Goal: Information Seeking & Learning: Learn about a topic

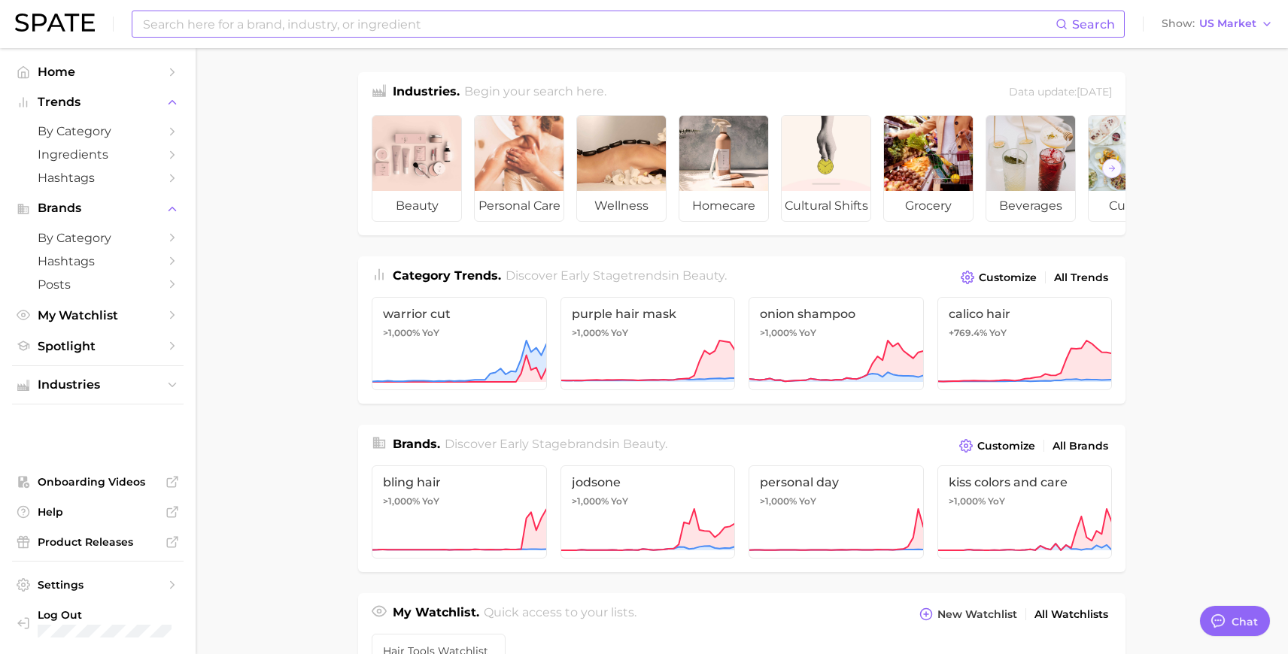
click at [341, 29] on input at bounding box center [598, 24] width 914 height 26
click at [395, 24] on input at bounding box center [598, 24] width 914 height 26
type input "g"
type input "w"
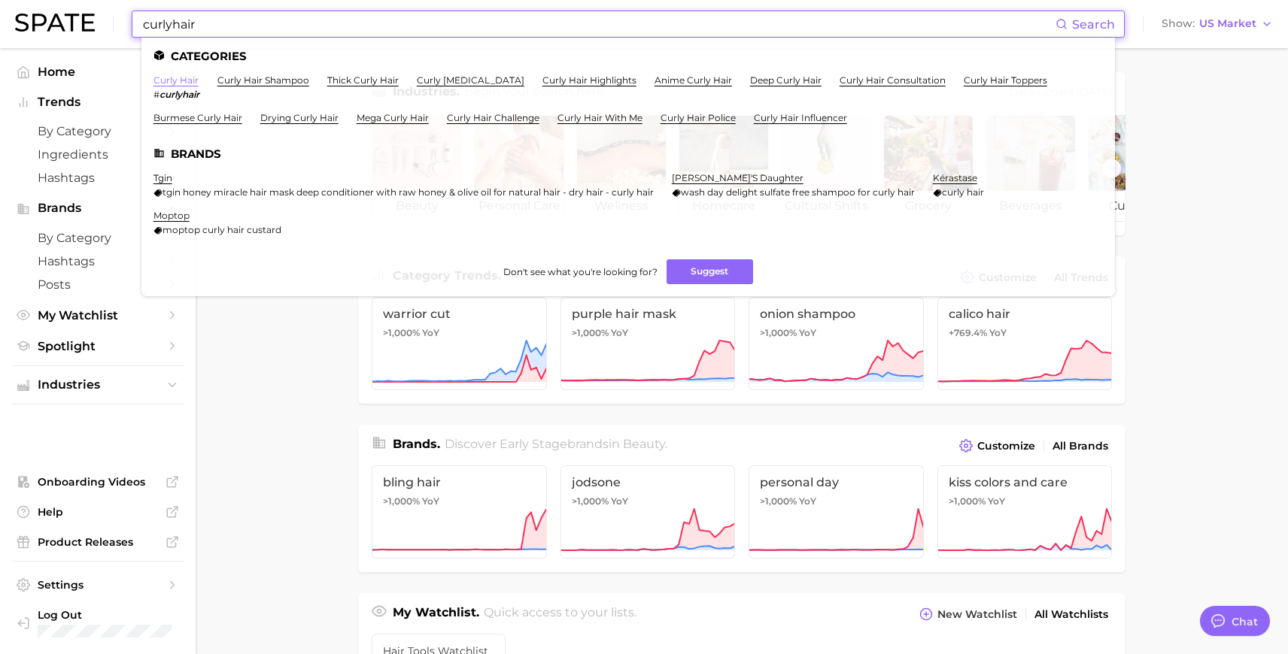
type input "curlyhair"
click at [175, 77] on link "curly hair" at bounding box center [175, 79] width 45 height 11
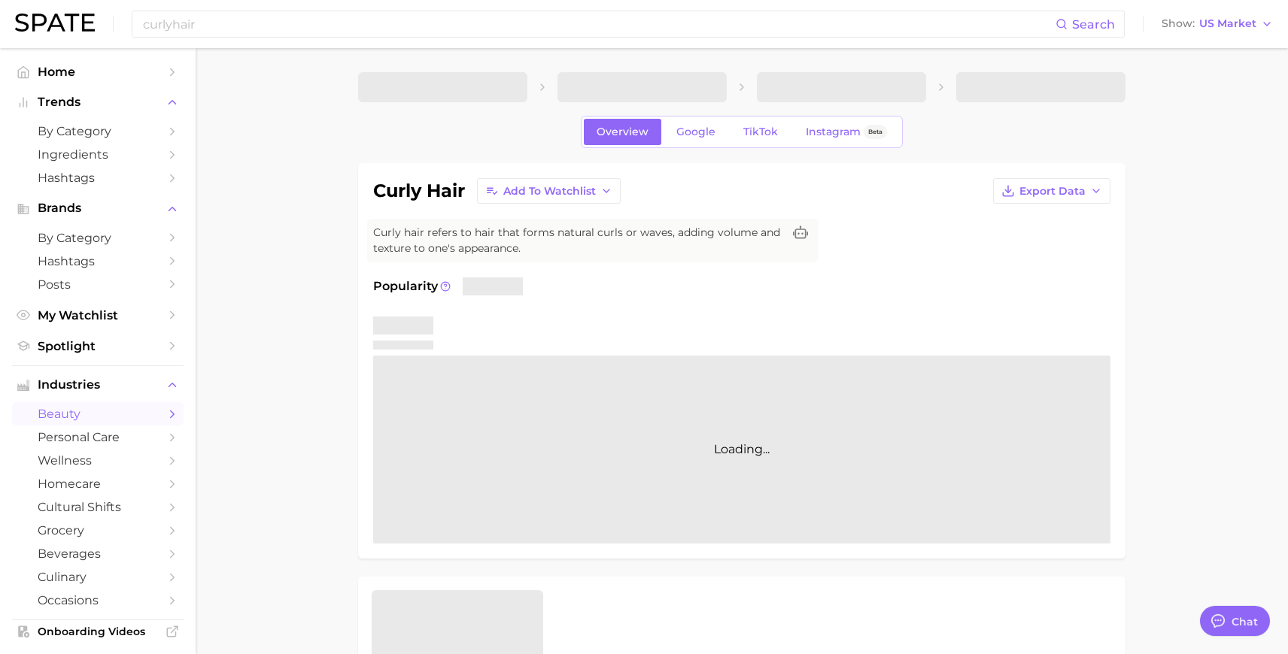
type textarea "x"
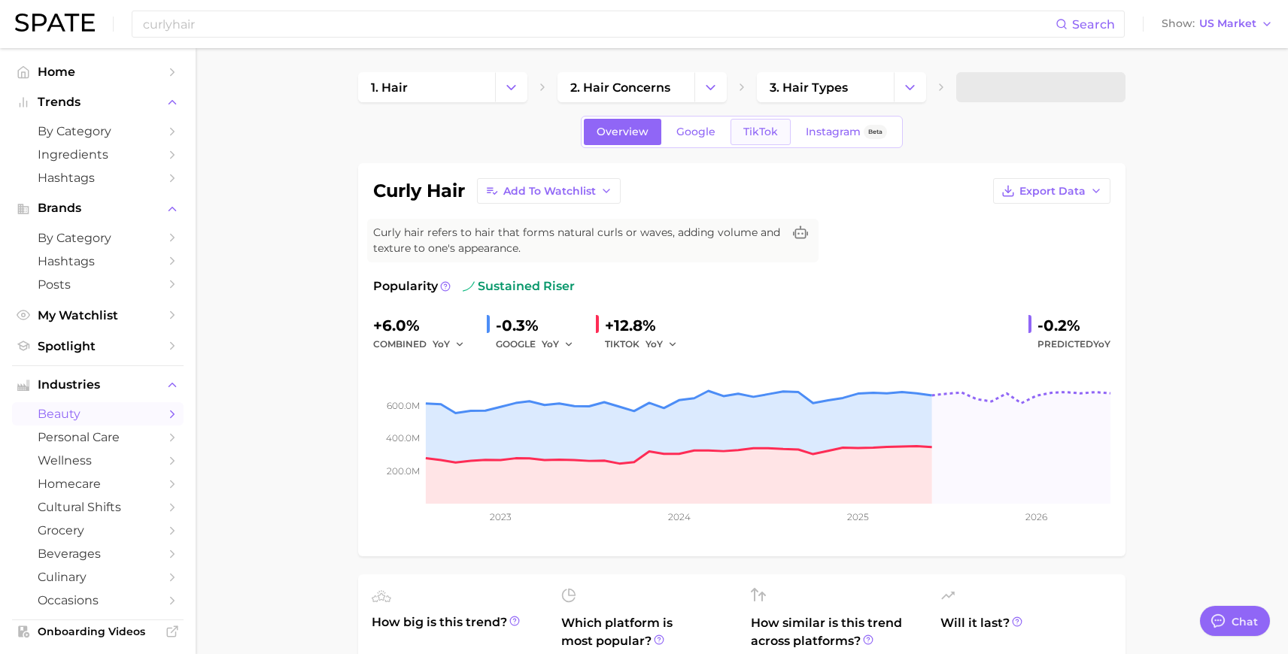
click at [765, 121] on link "TikTok" at bounding box center [760, 132] width 60 height 26
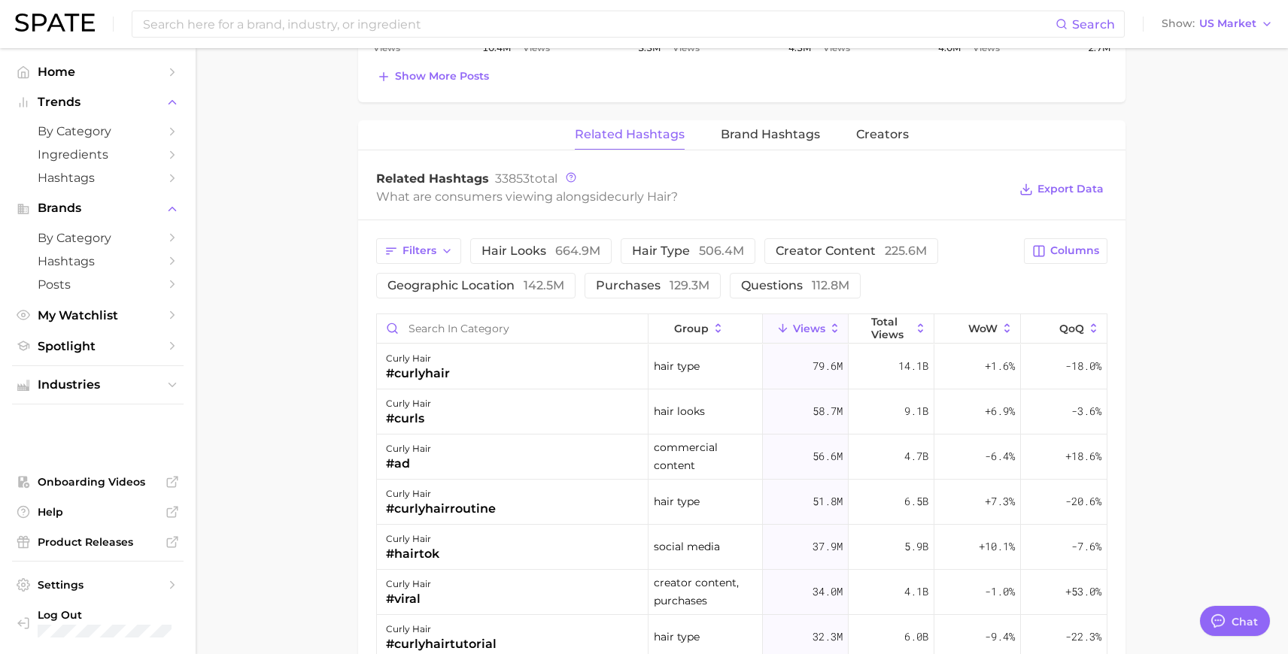
scroll to position [1109, 0]
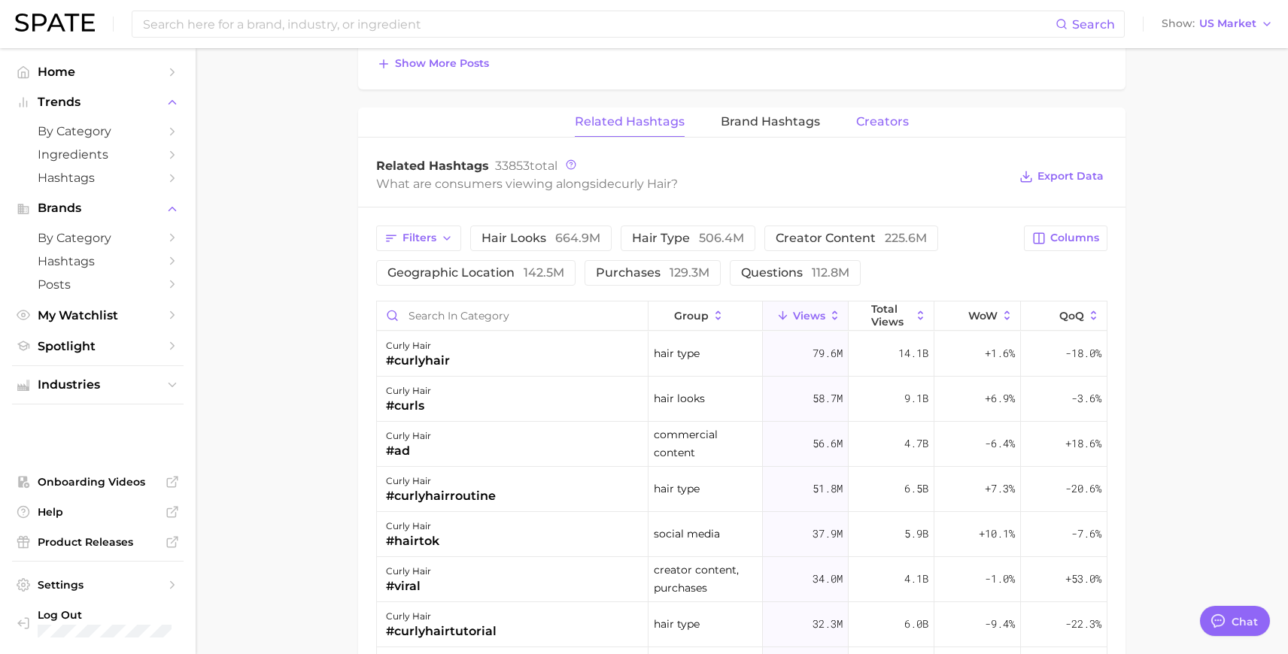
click at [890, 123] on span "Creators" at bounding box center [882, 122] width 53 height 14
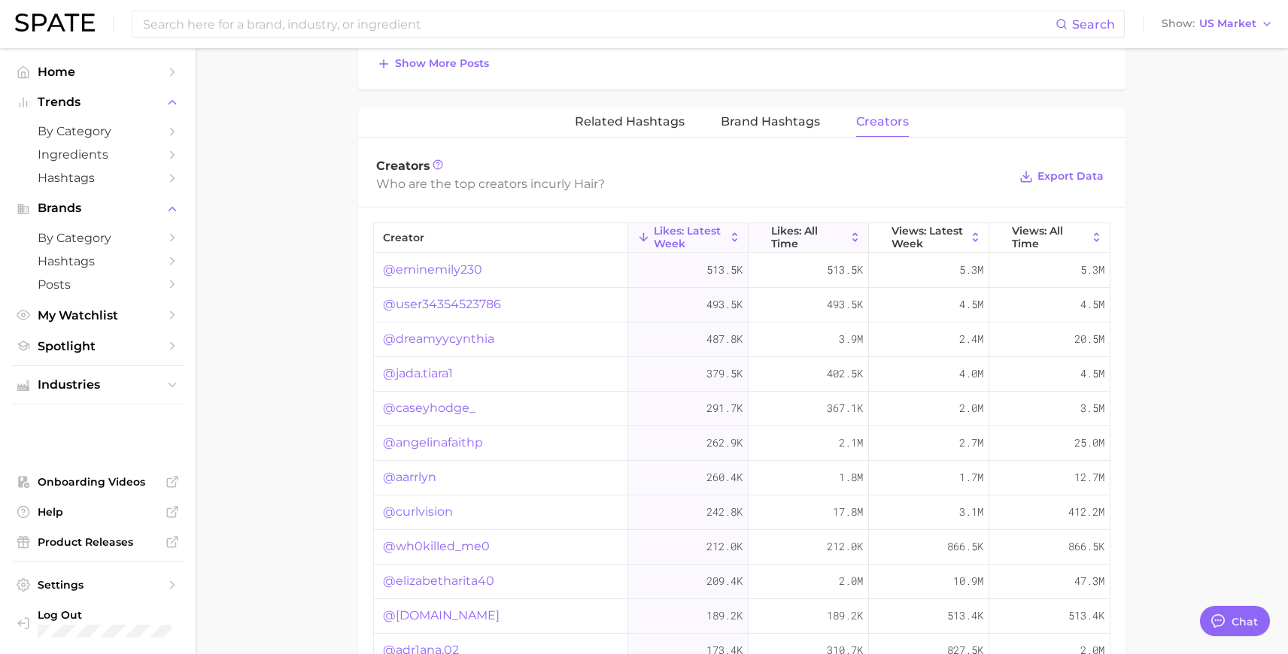
click at [811, 241] on span "Likes: All Time" at bounding box center [808, 237] width 74 height 24
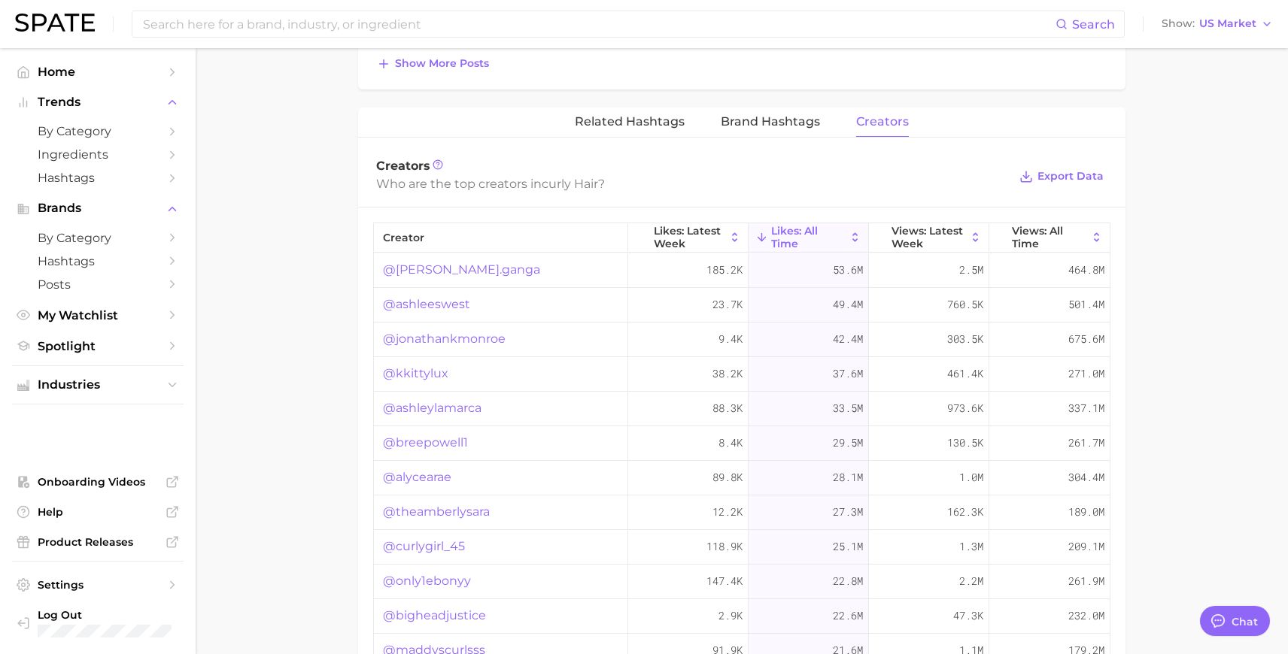
click at [454, 267] on link "@[PERSON_NAME].ganga" at bounding box center [461, 270] width 157 height 18
click at [448, 301] on link "@ashleeswest" at bounding box center [426, 305] width 87 height 18
click at [450, 409] on link "@ashleylamarca" at bounding box center [432, 408] width 99 height 18
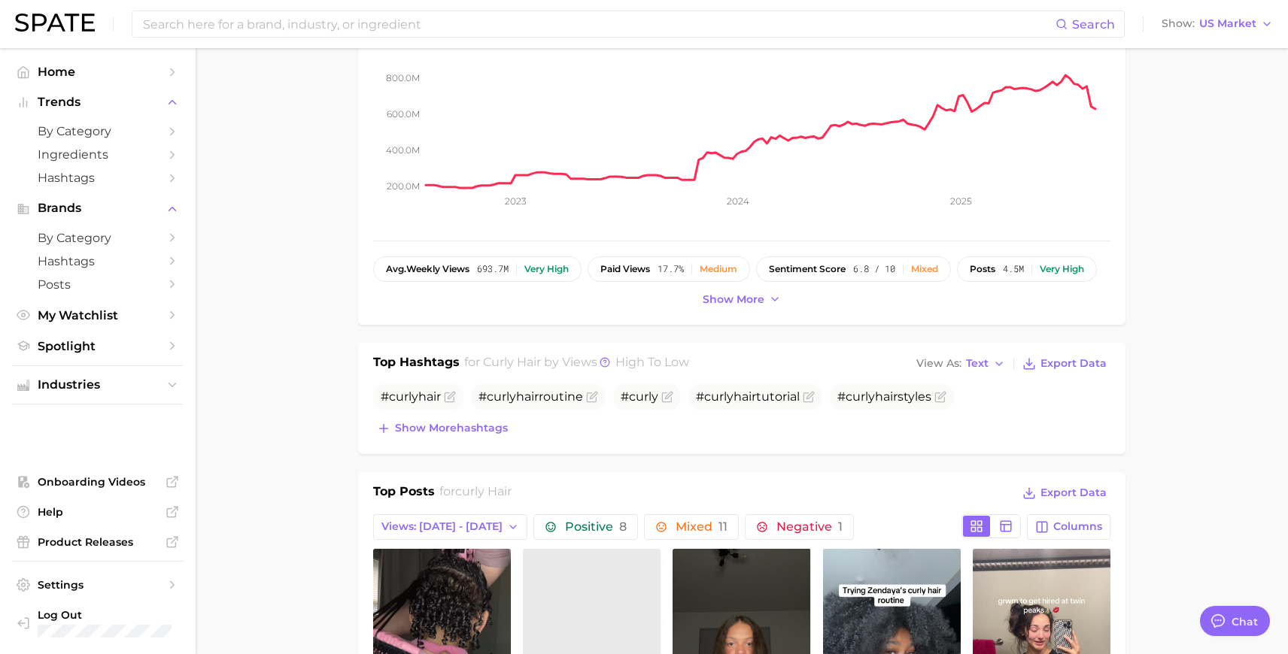
scroll to position [0, 0]
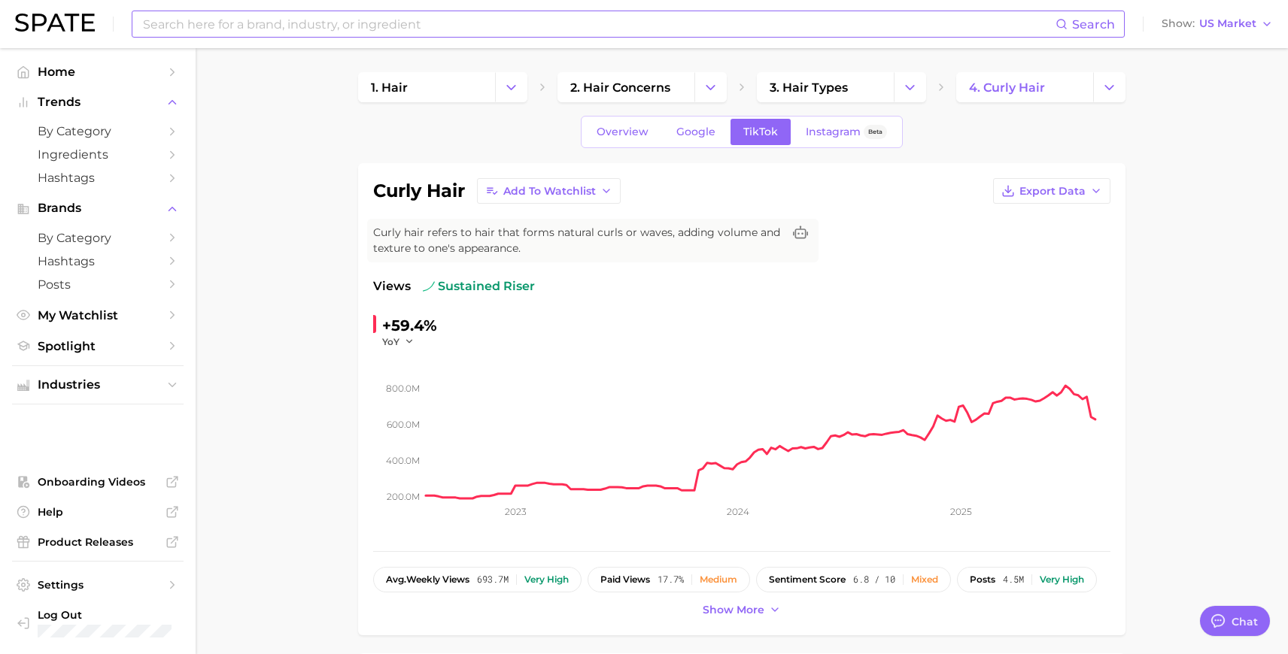
click at [330, 23] on input at bounding box center [598, 24] width 914 height 26
type input "#wavytalk"
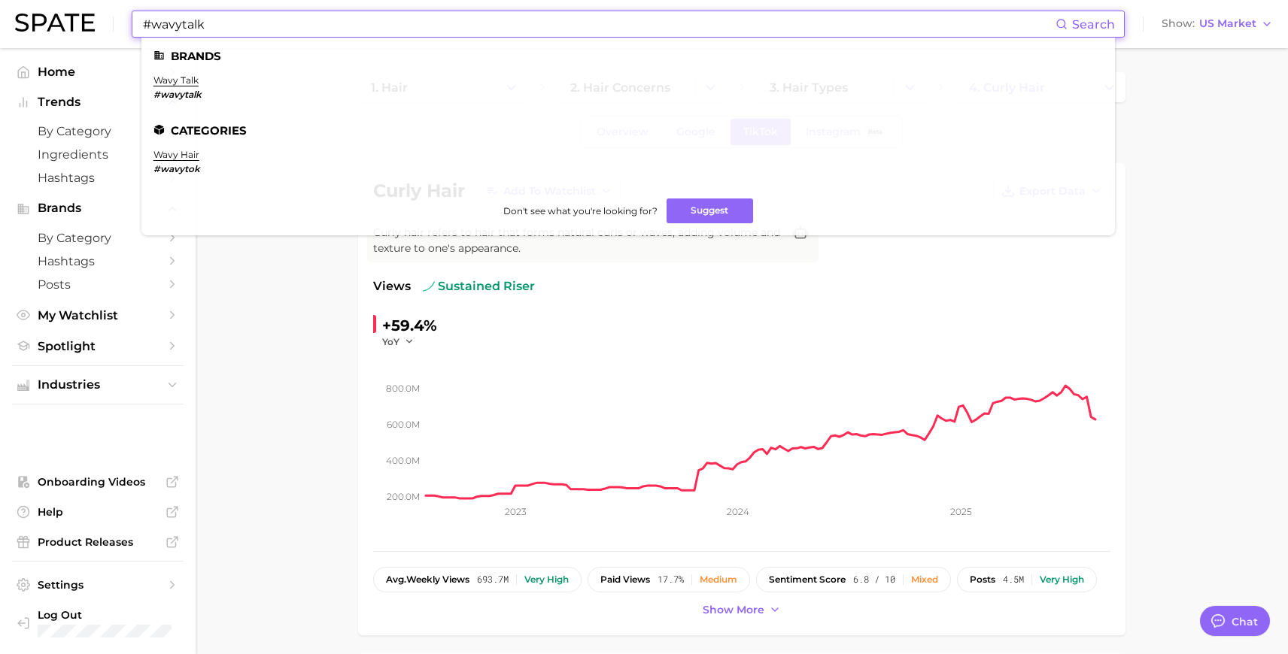
click at [185, 89] on em "#wavytalk" at bounding box center [177, 94] width 48 height 11
click at [184, 85] on link "wavy talk" at bounding box center [175, 79] width 45 height 11
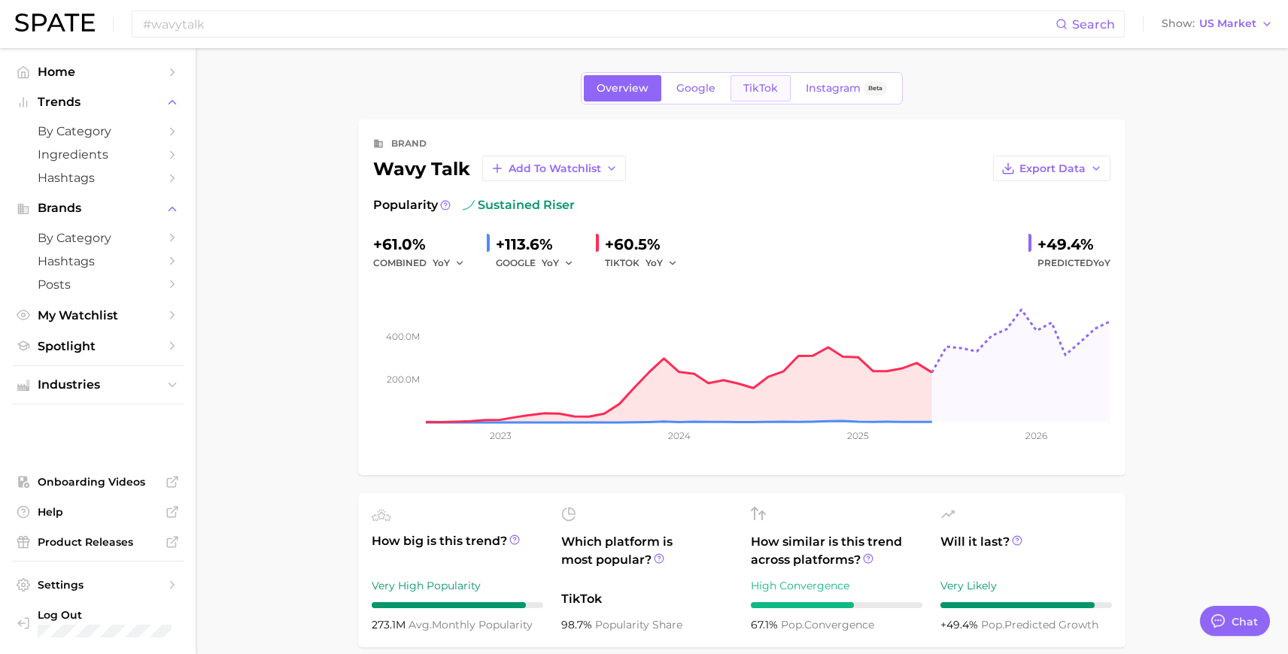
click at [750, 96] on link "TikTok" at bounding box center [760, 88] width 60 height 26
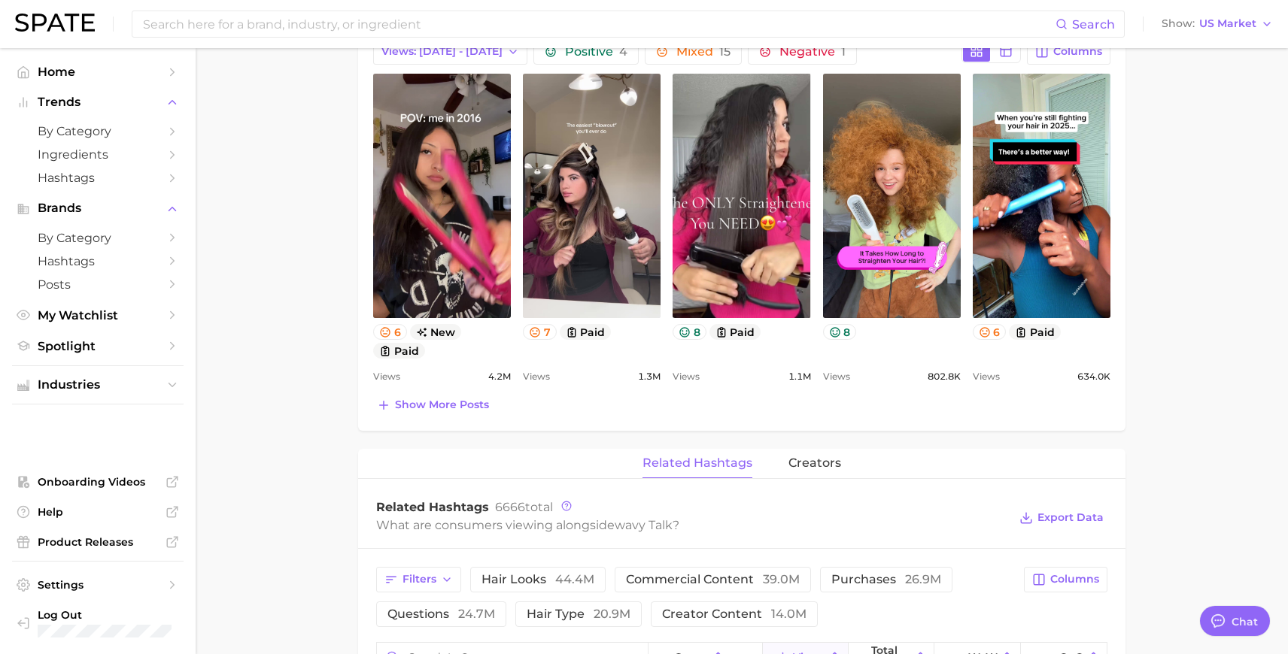
scroll to position [736, 0]
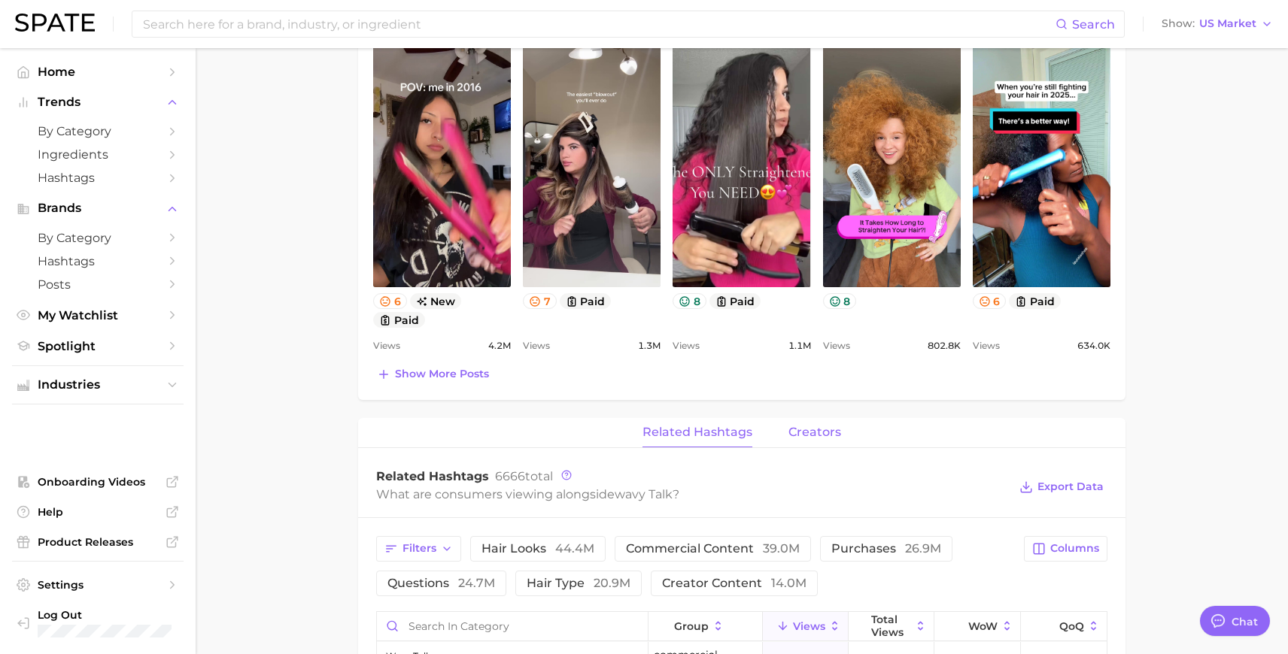
click at [804, 432] on span "creators" at bounding box center [814, 433] width 53 height 14
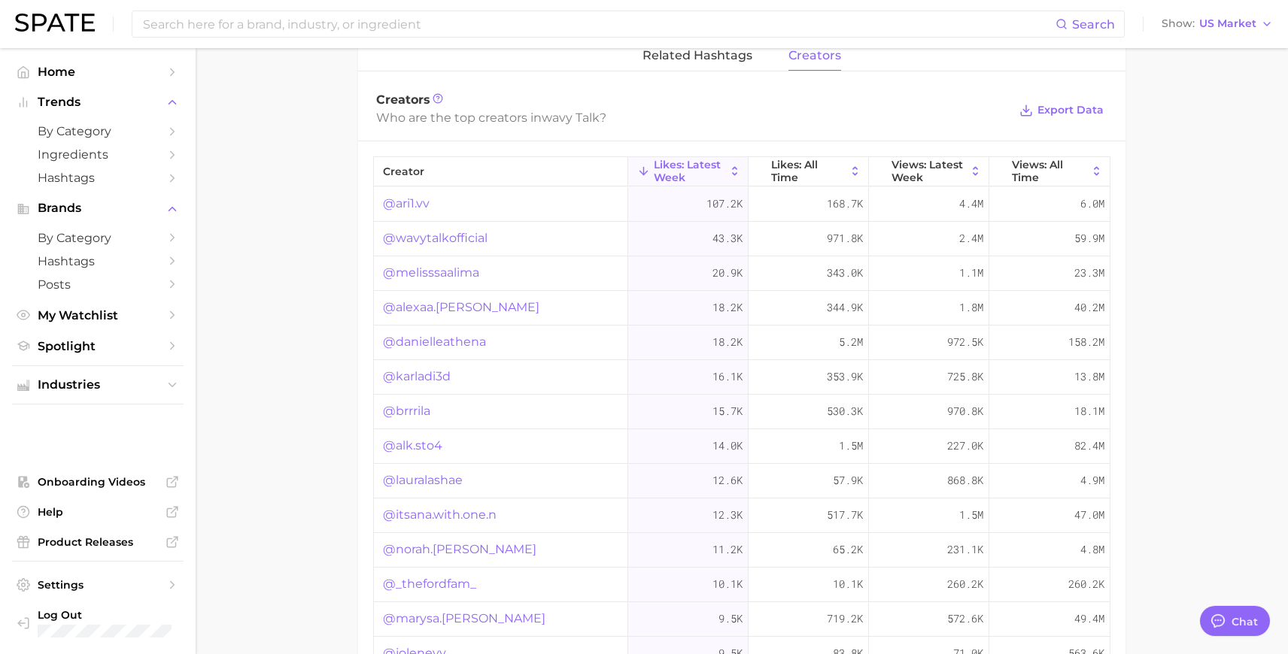
scroll to position [1127, 0]
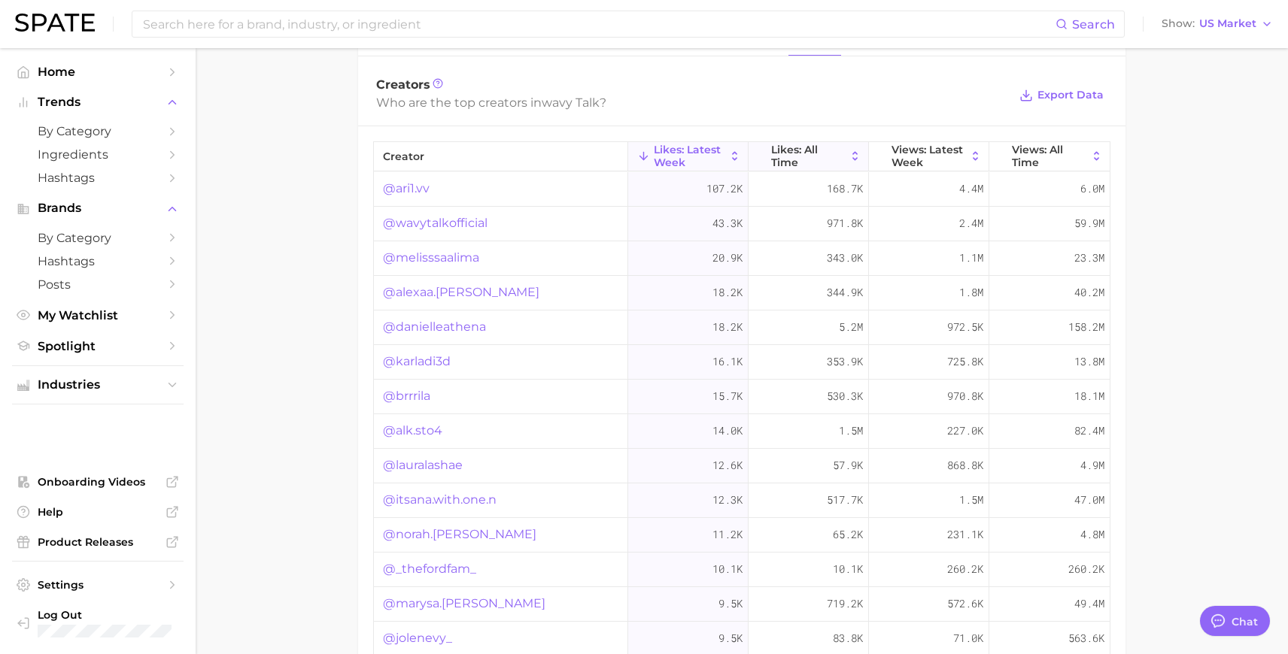
click at [795, 151] on span "Likes: All Time" at bounding box center [808, 156] width 74 height 24
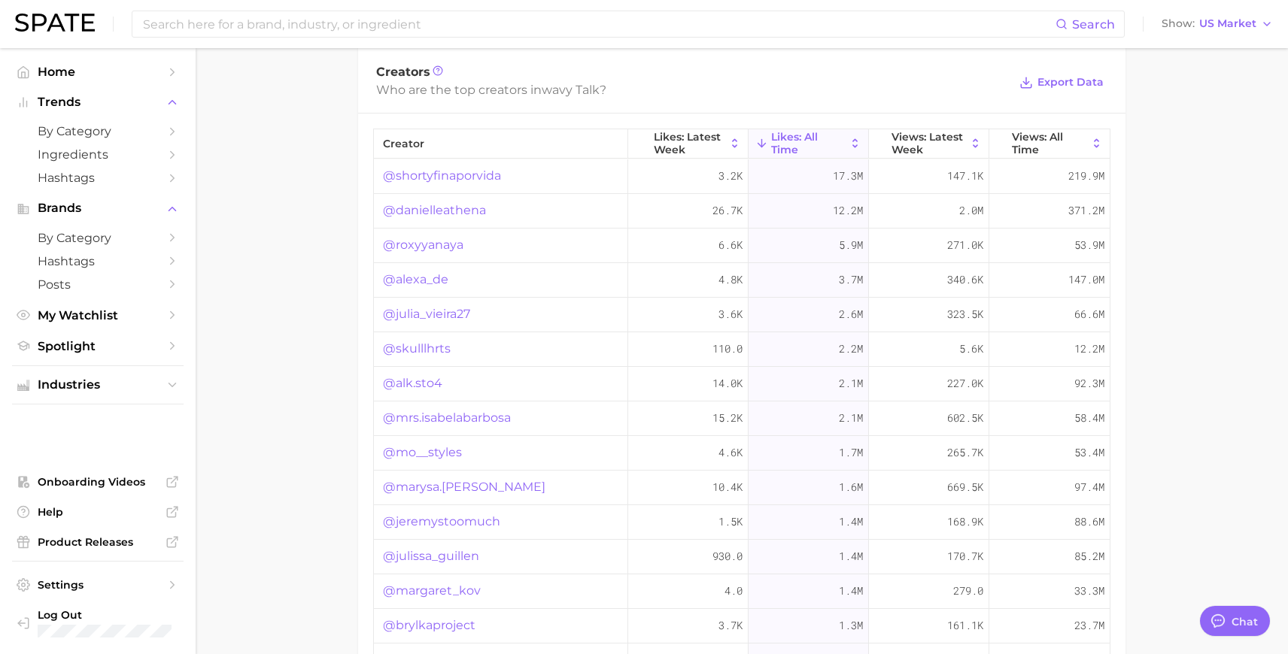
scroll to position [1154, 0]
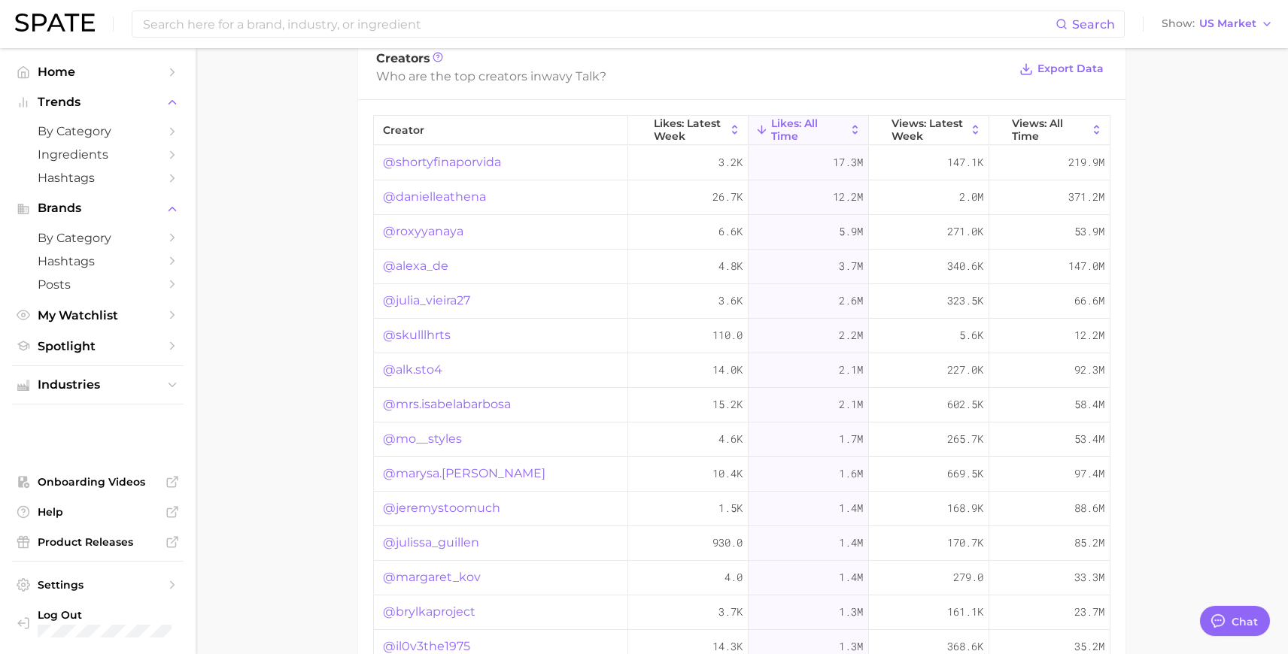
click at [470, 164] on link "@shortyfinaporvida" at bounding box center [442, 162] width 118 height 18
click at [703, 125] on span "Likes: Latest Week" at bounding box center [689, 129] width 71 height 24
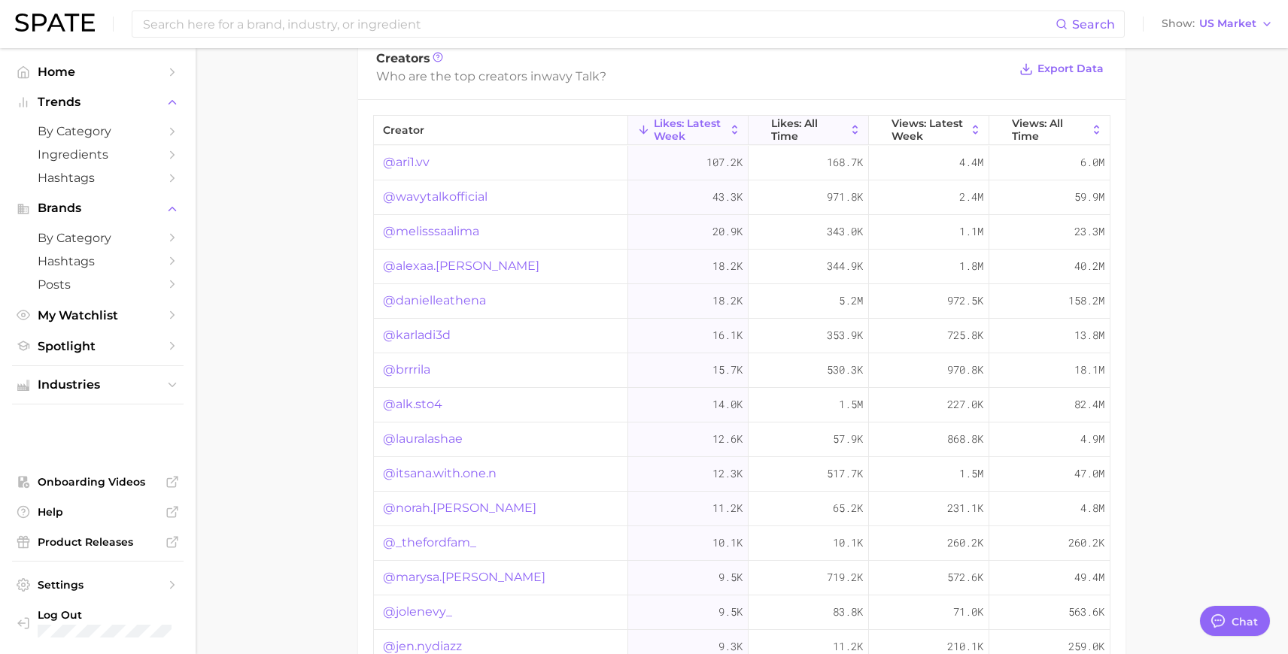
click at [780, 123] on span "Likes: All Time" at bounding box center [808, 129] width 74 height 24
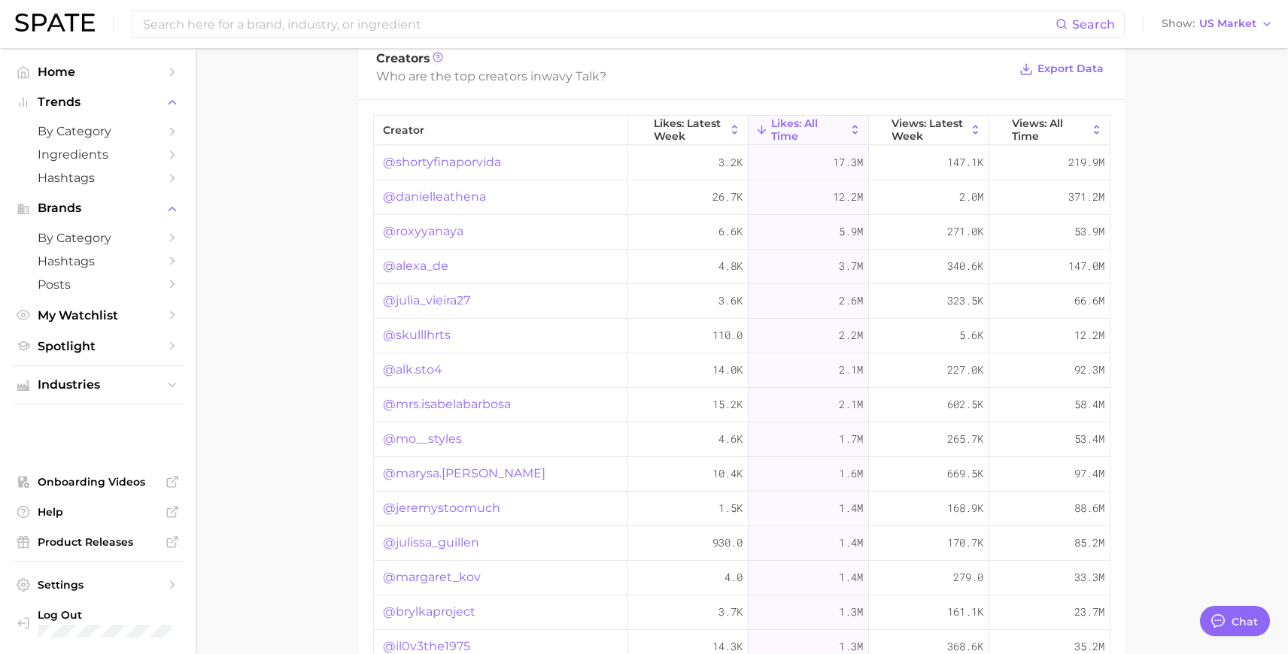
click at [445, 230] on link "@roxyyanaya" at bounding box center [423, 232] width 80 height 18
click at [693, 120] on span "Likes: Latest Week" at bounding box center [689, 129] width 71 height 24
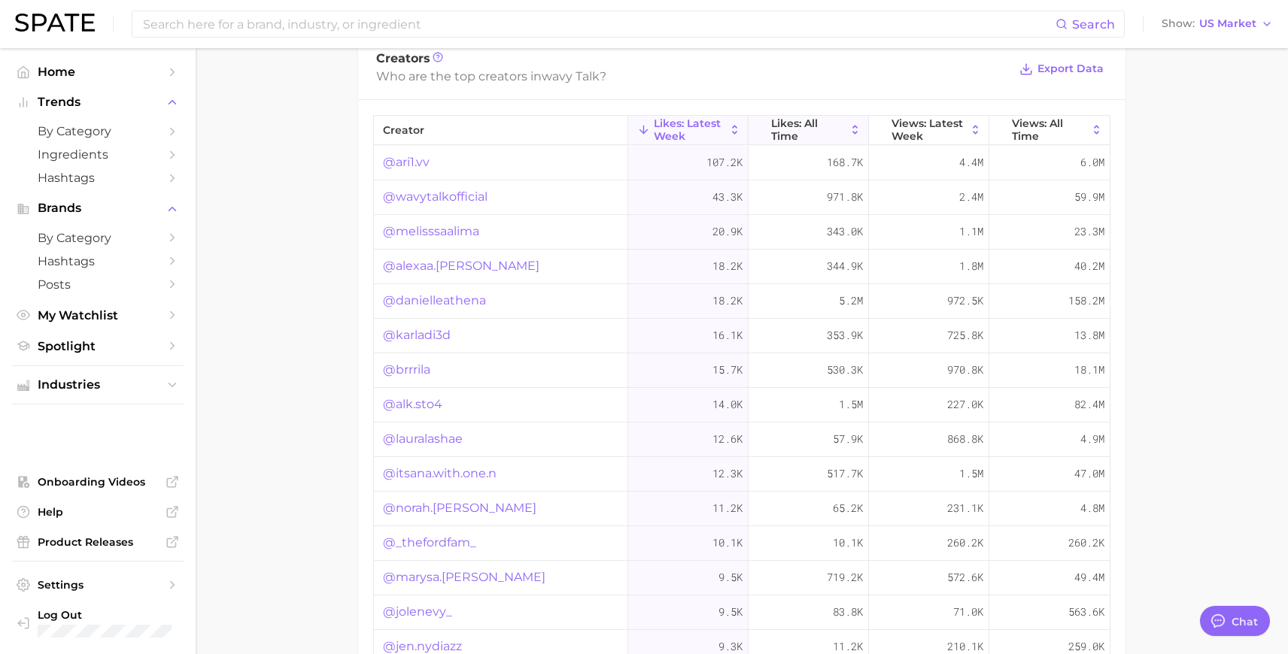
click at [802, 128] on span "Likes: All Time" at bounding box center [808, 129] width 74 height 24
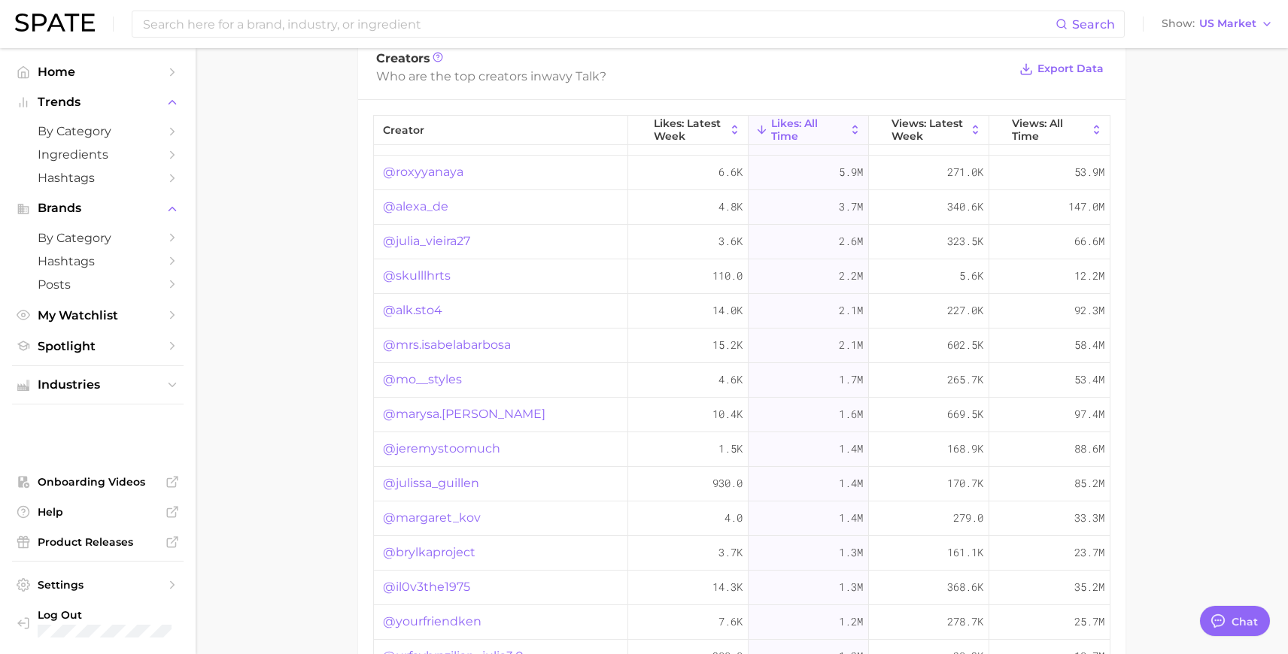
scroll to position [0, 0]
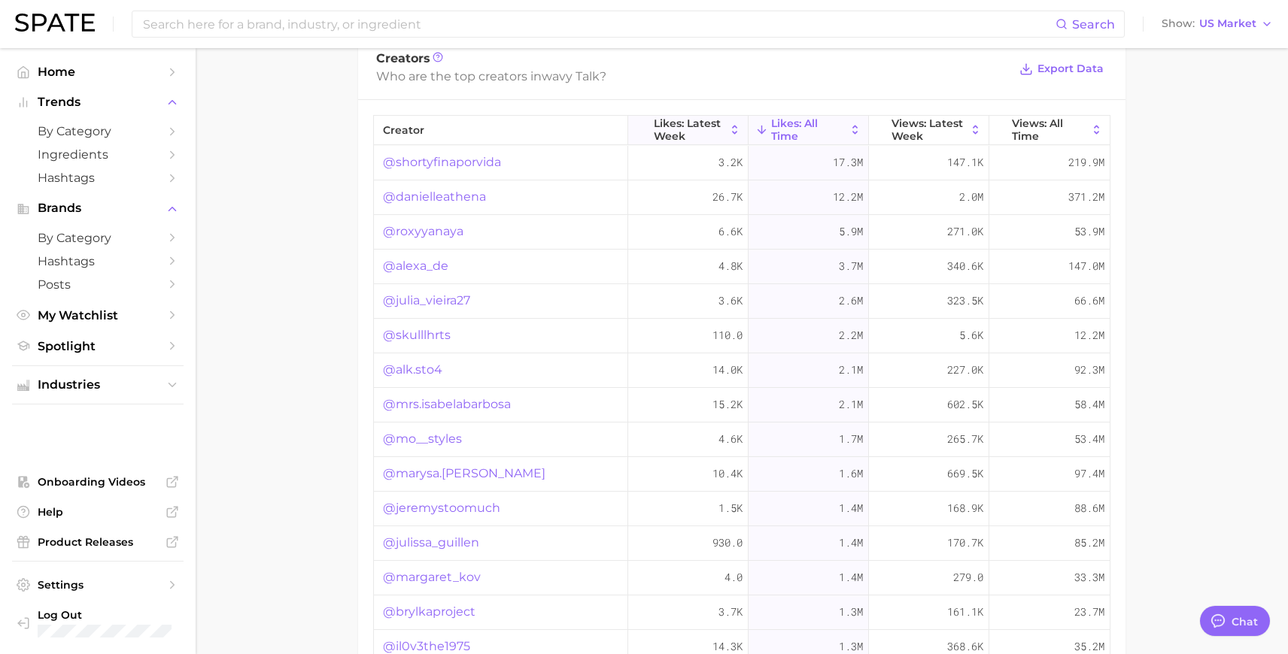
click at [696, 123] on span "Likes: Latest Week" at bounding box center [689, 129] width 71 height 24
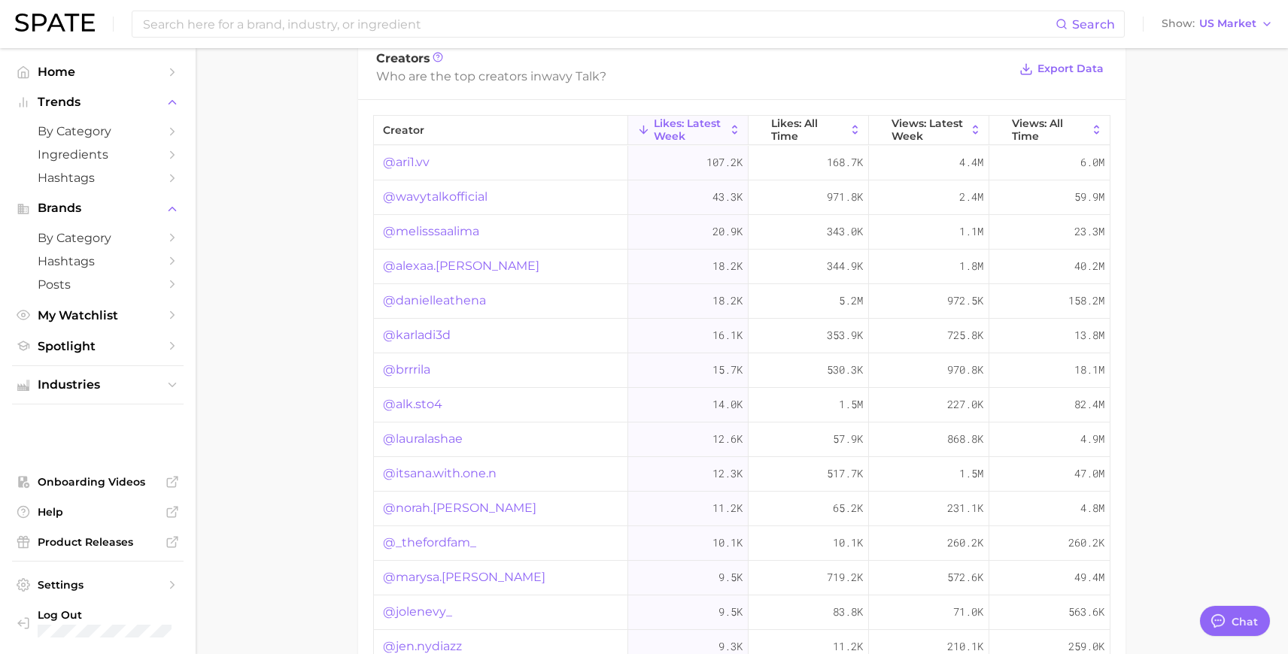
scroll to position [69, 0]
click at [828, 132] on span "Likes: All Time" at bounding box center [808, 129] width 74 height 24
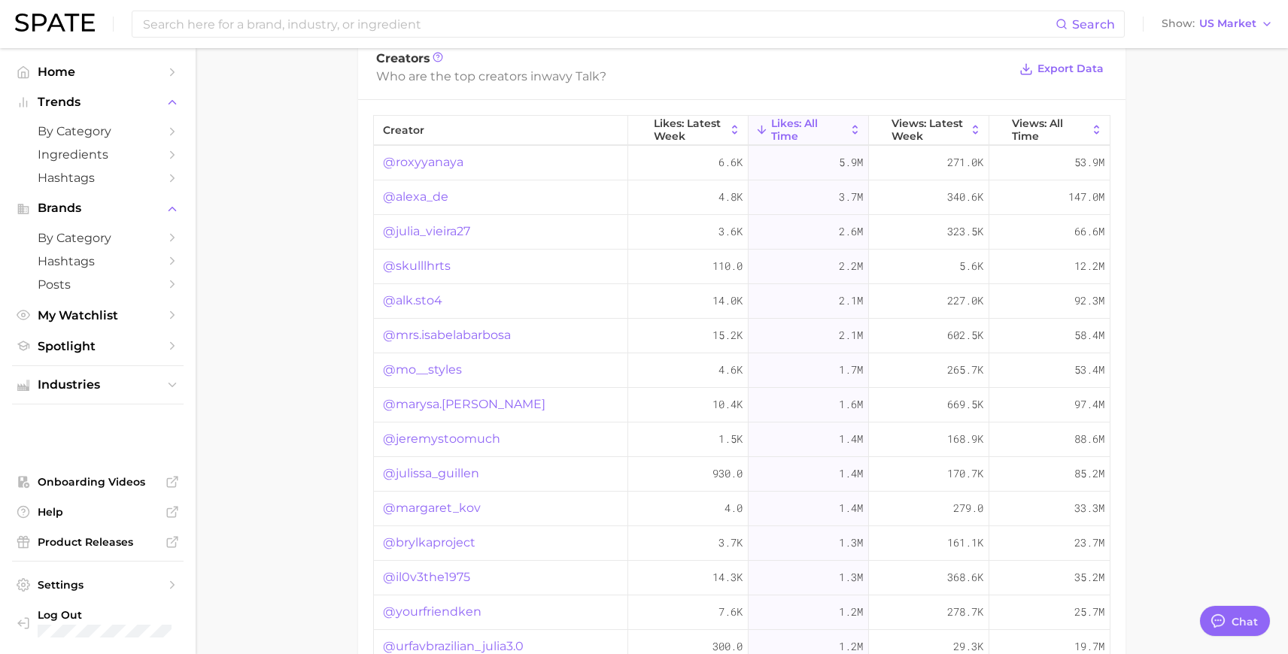
scroll to position [0, 0]
click at [437, 229] on link "@roxyyanaya" at bounding box center [423, 232] width 80 height 18
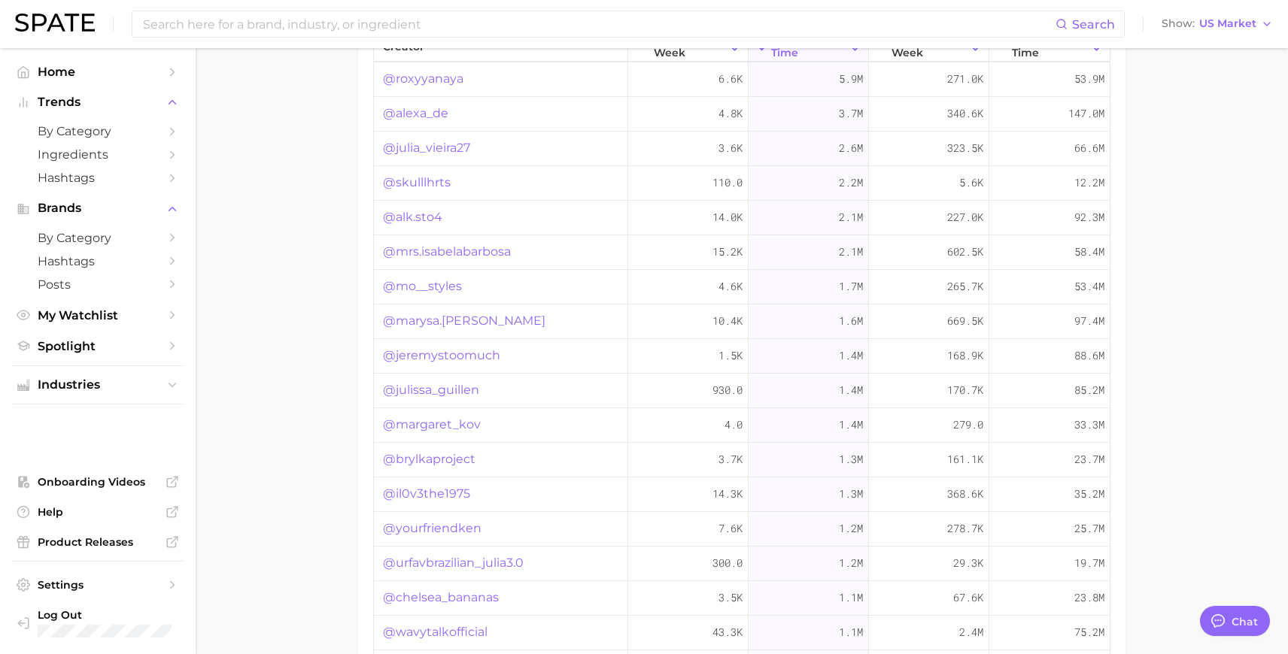
scroll to position [1241, 0]
click at [438, 386] on link "@julissa_guillen" at bounding box center [431, 387] width 96 height 18
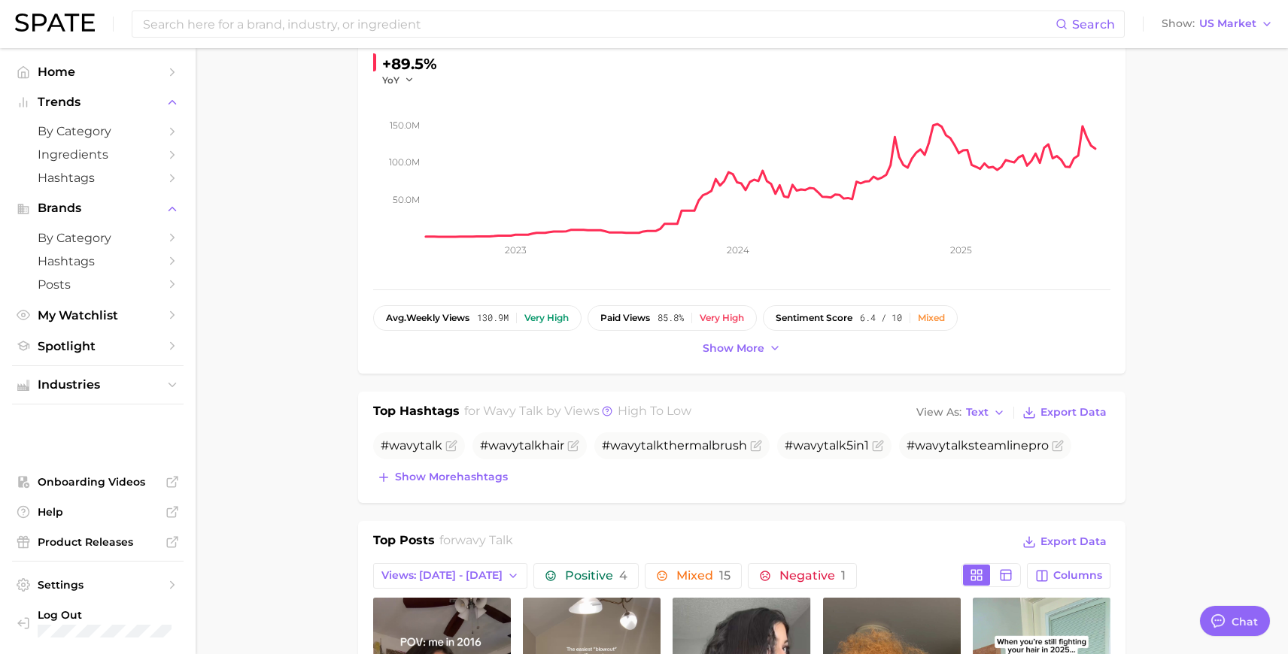
scroll to position [0, 0]
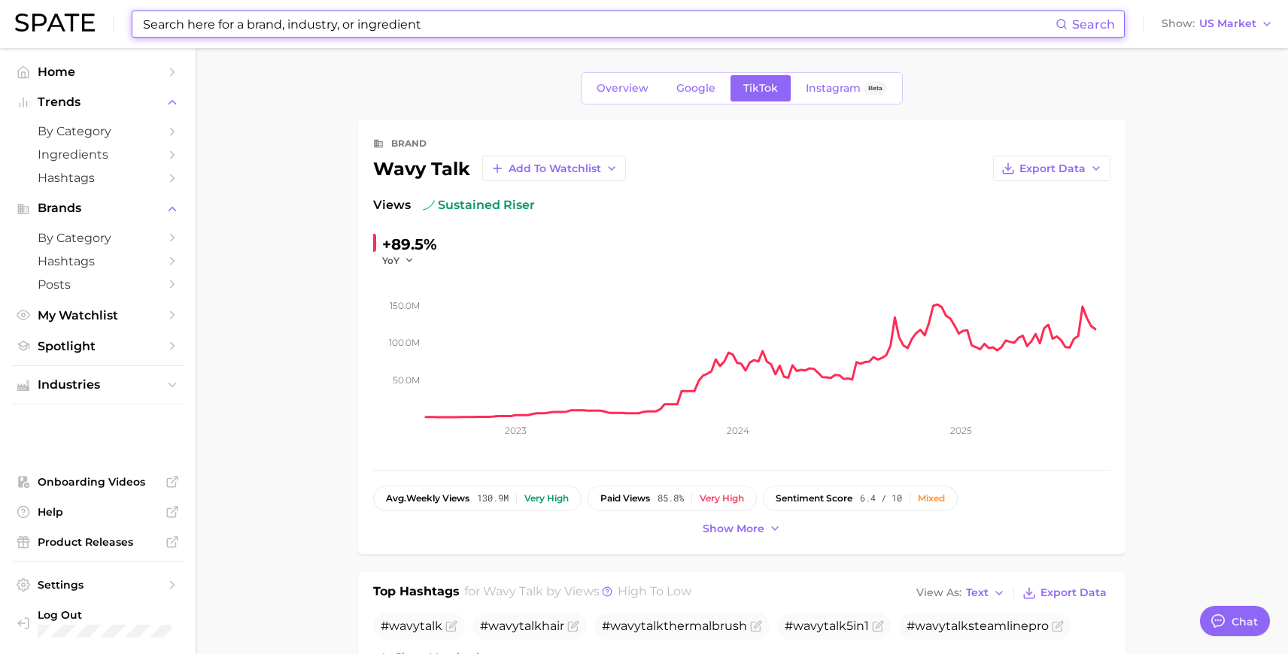
click at [230, 26] on input at bounding box center [598, 24] width 914 height 26
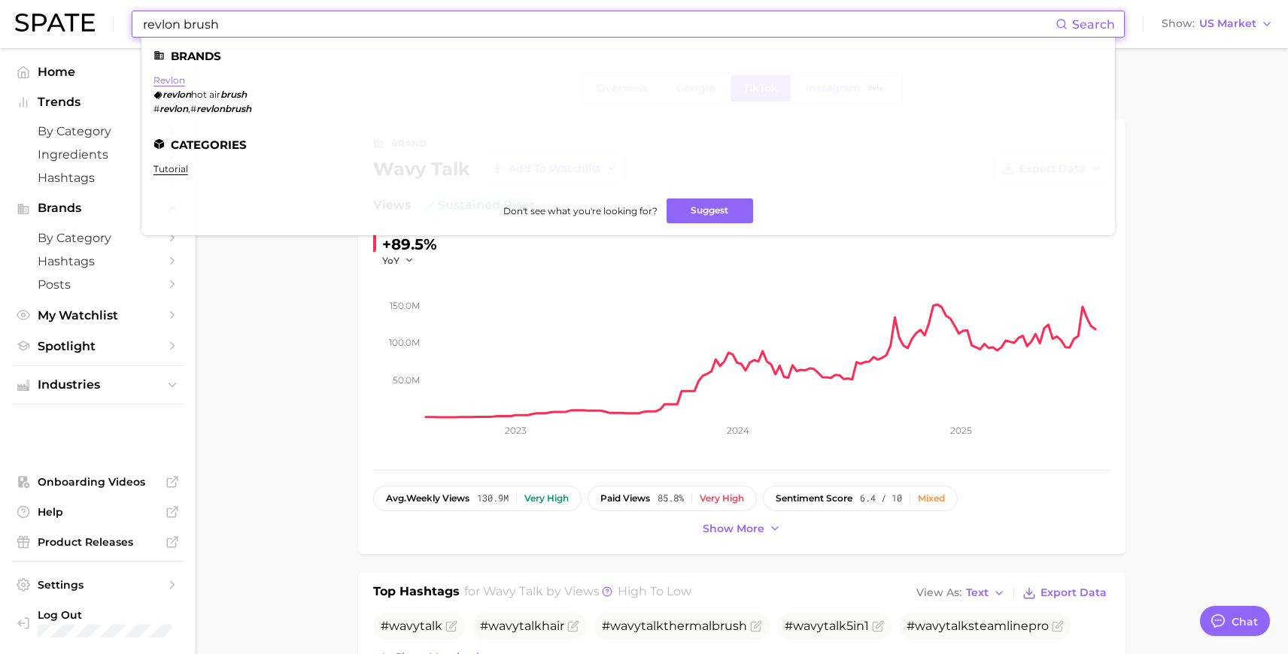
type input "revlon brush"
click at [167, 85] on link "revlon" at bounding box center [169, 79] width 32 height 11
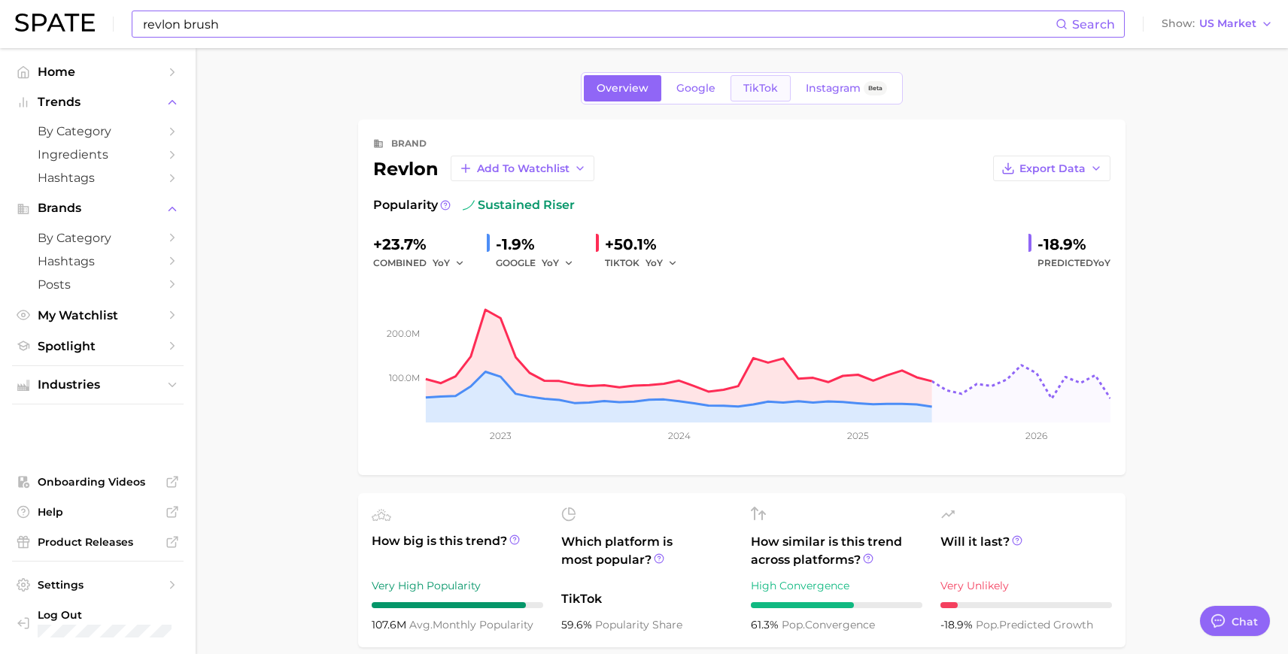
click at [759, 95] on link "TikTok" at bounding box center [760, 88] width 60 height 26
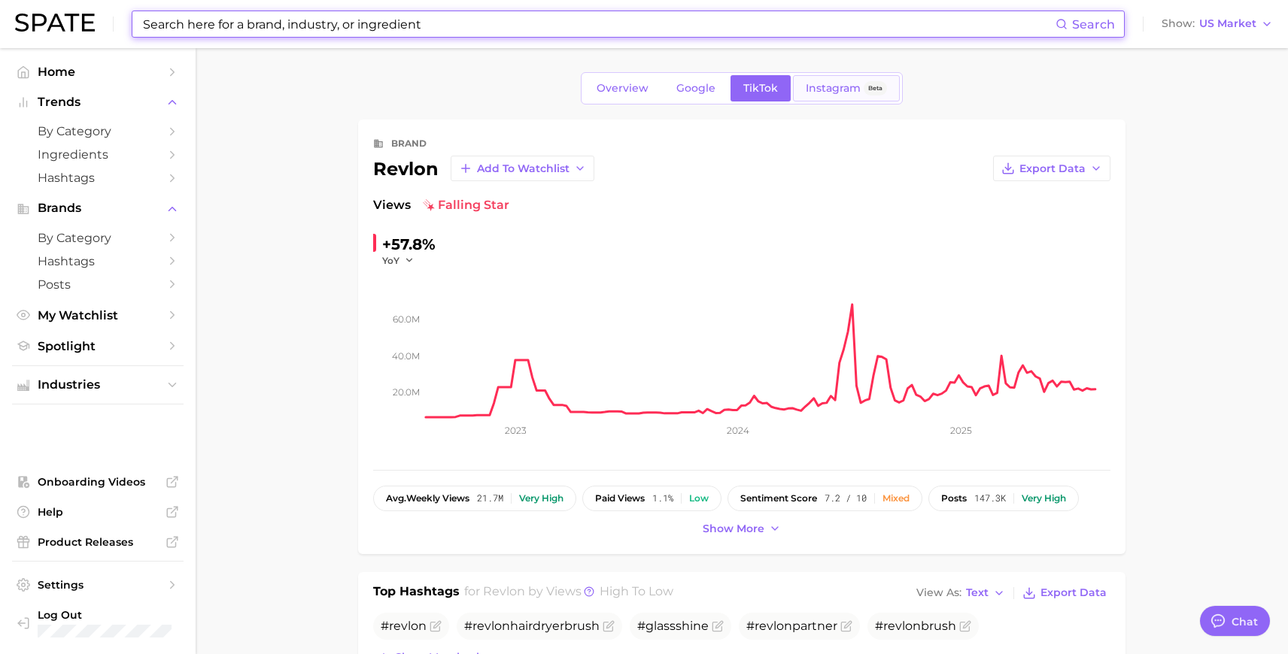
click at [828, 83] on span "Instagram" at bounding box center [832, 88] width 55 height 13
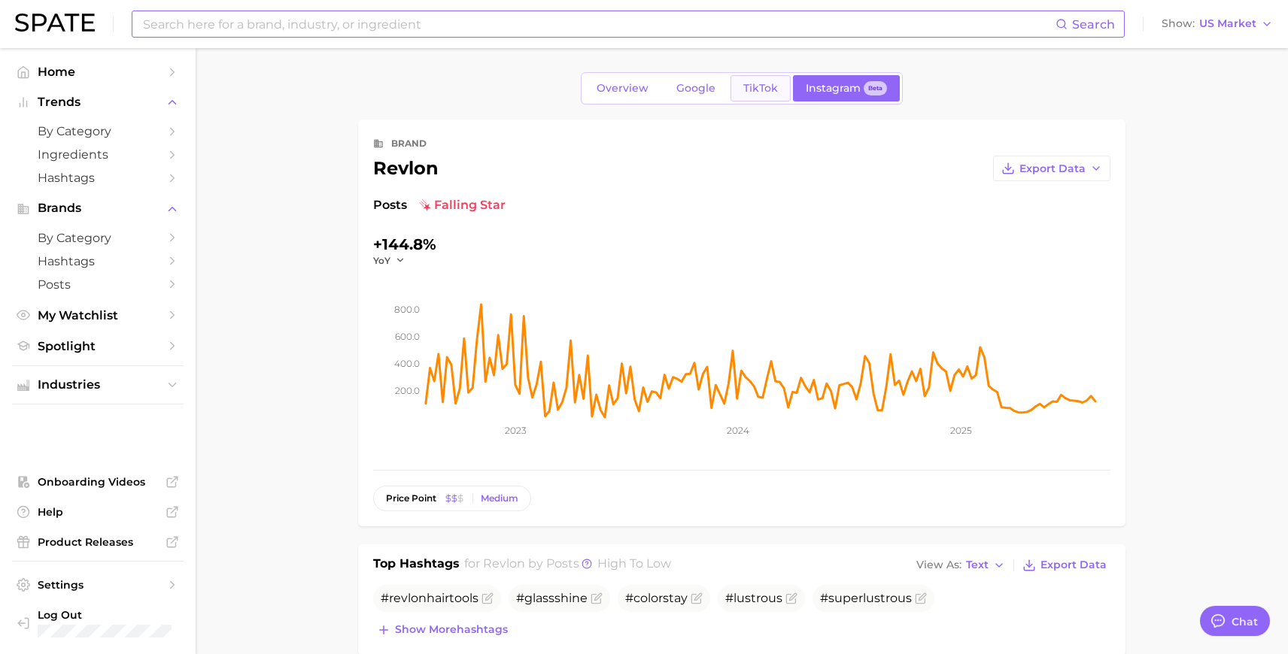
click at [766, 90] on span "TikTok" at bounding box center [760, 88] width 35 height 13
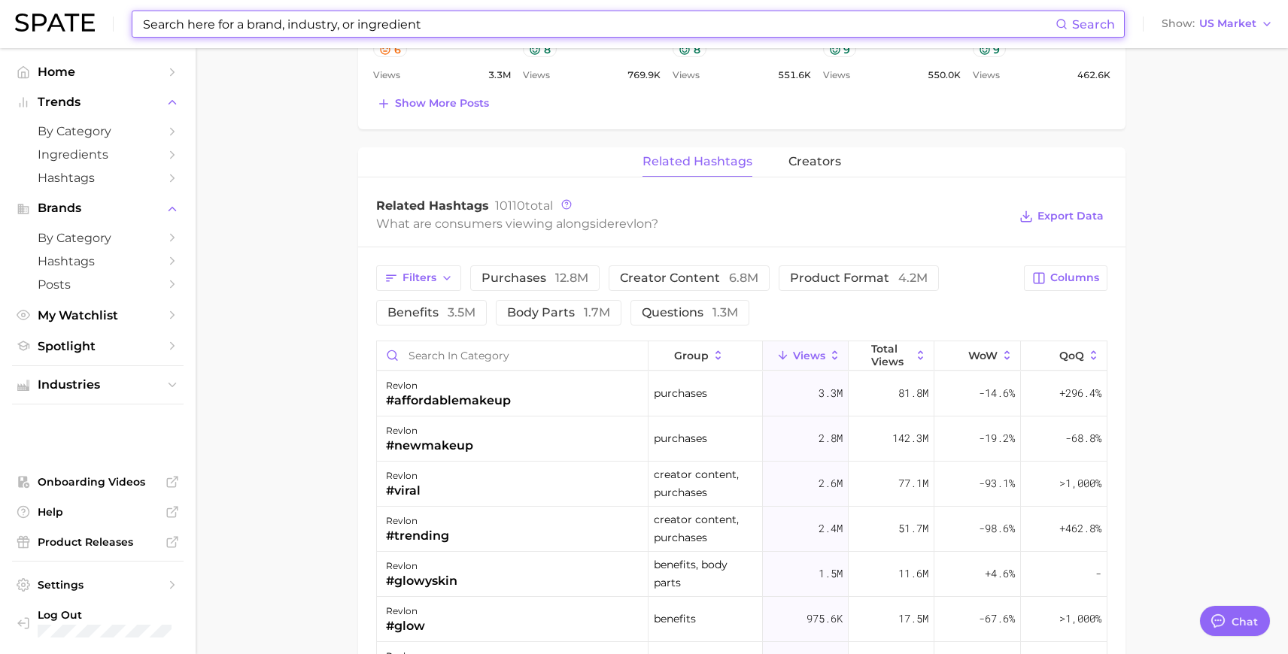
scroll to position [990, 0]
click at [809, 156] on span "creators" at bounding box center [814, 159] width 53 height 14
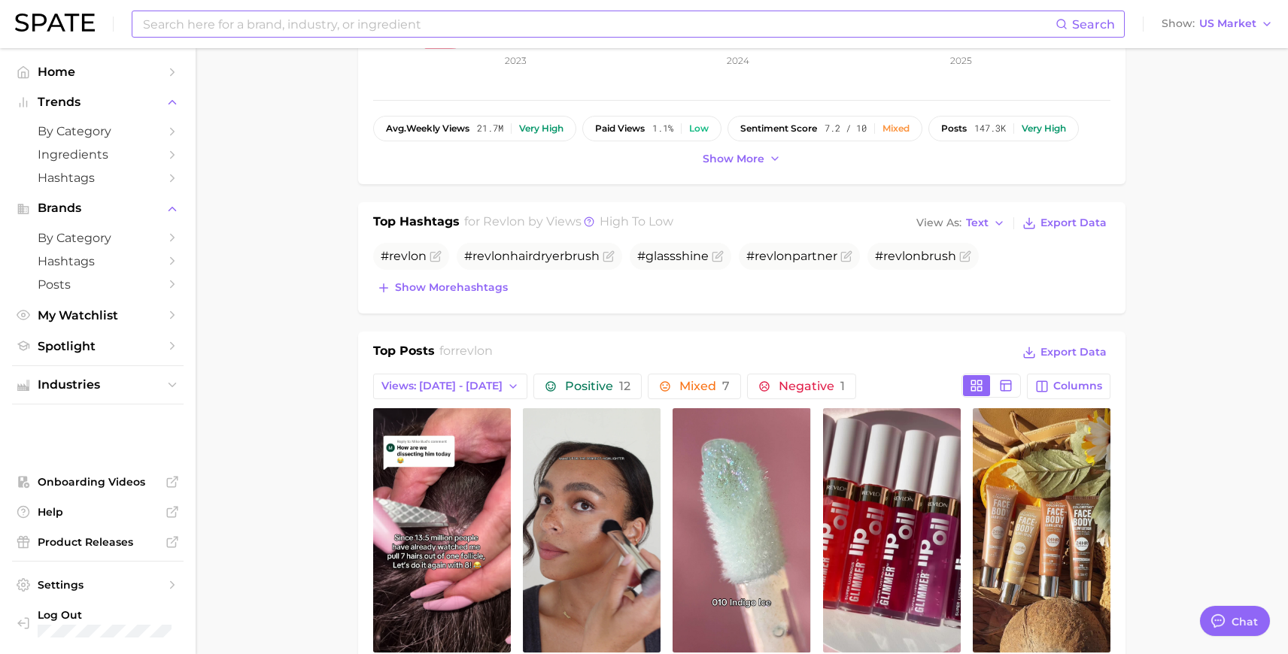
scroll to position [0, 0]
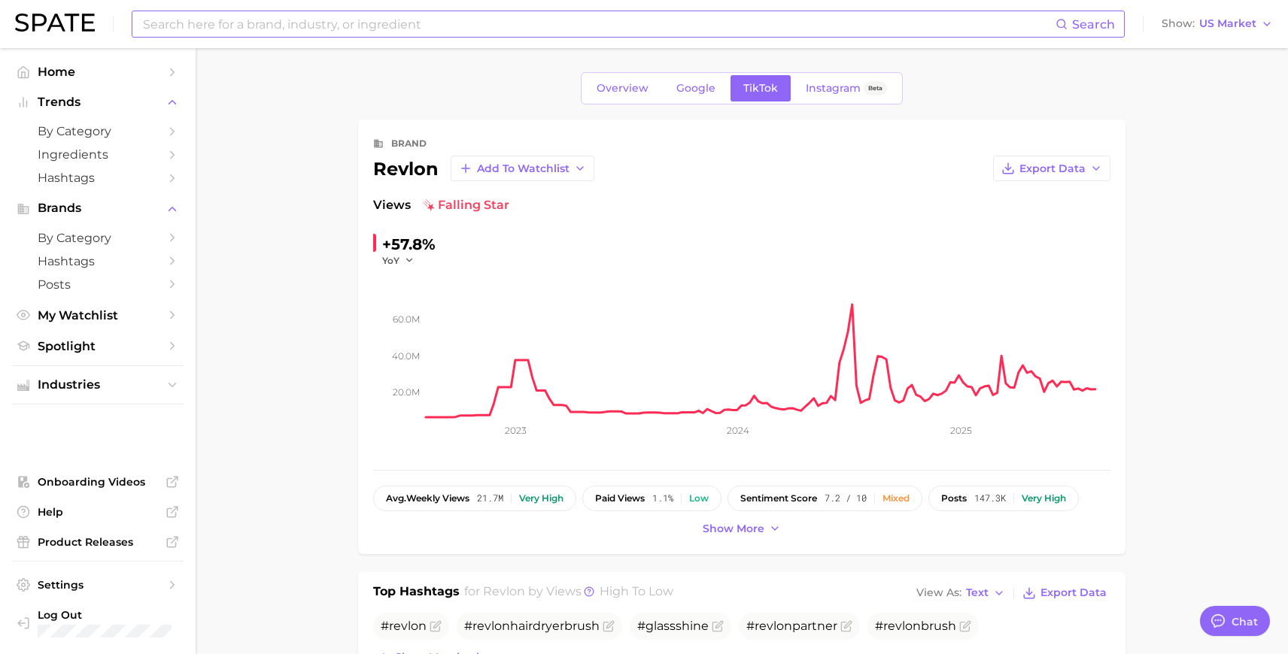
click at [243, 21] on input at bounding box center [598, 24] width 914 height 26
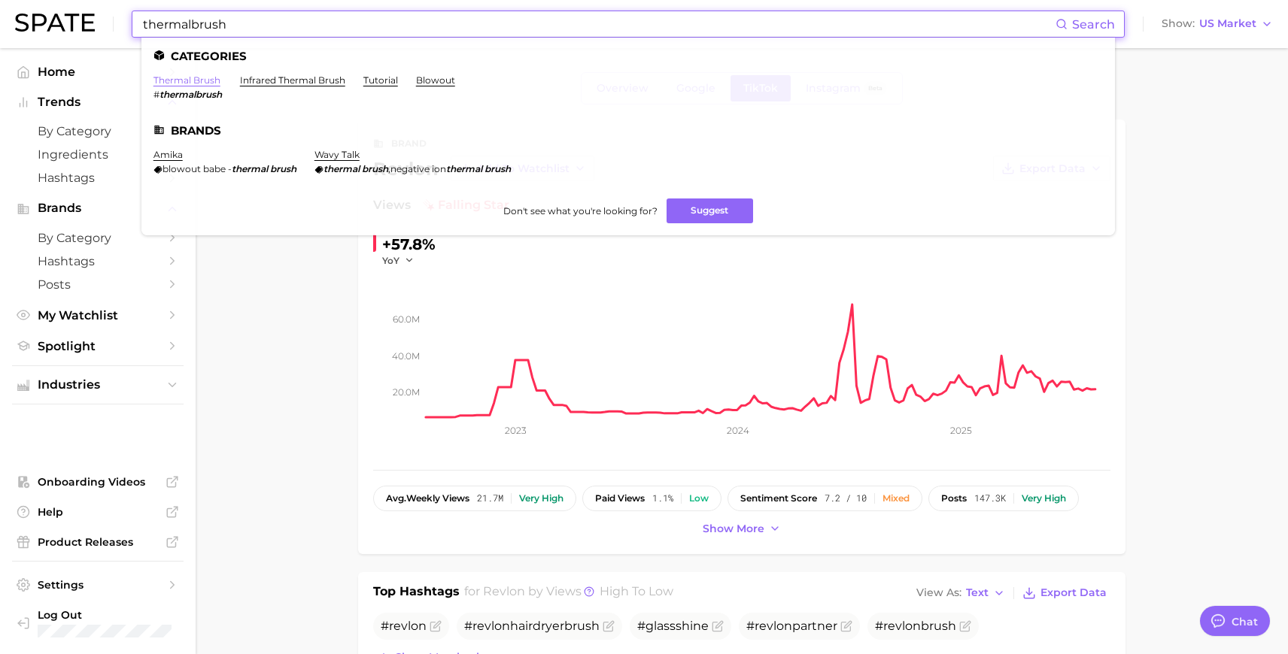
type input "thermalbrush"
click at [168, 80] on link "thermal brush" at bounding box center [186, 79] width 67 height 11
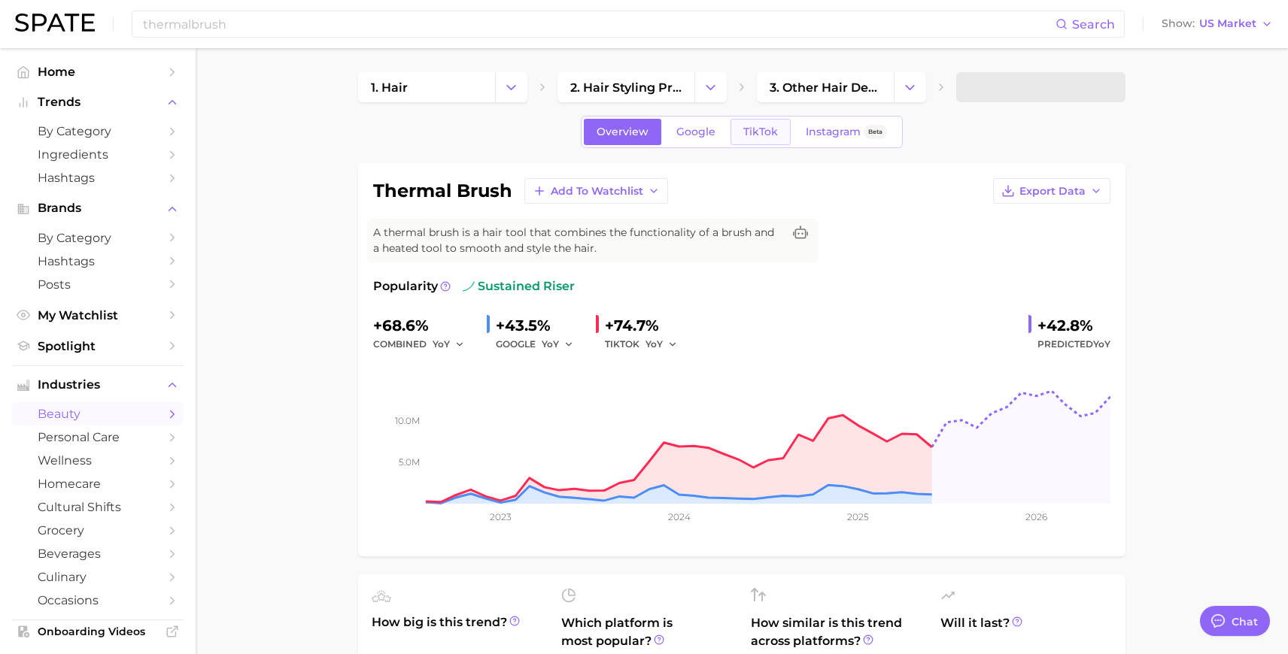
click at [769, 132] on span "TikTok" at bounding box center [760, 132] width 35 height 13
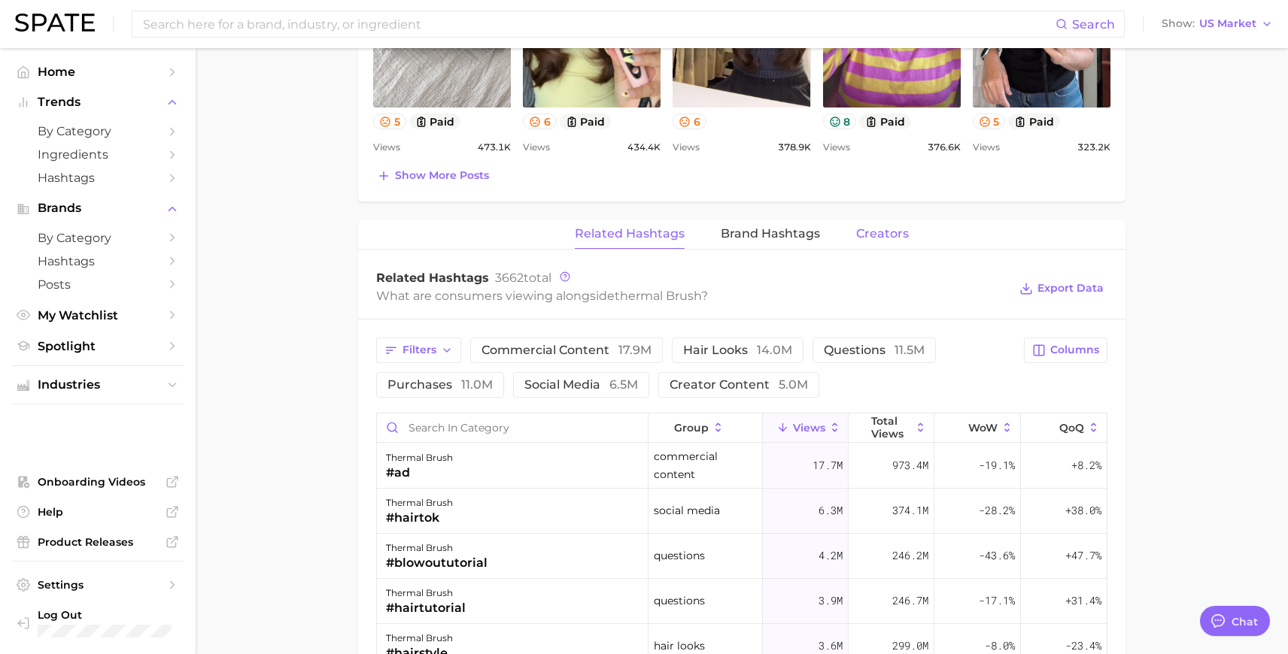
click at [901, 227] on span "Creators" at bounding box center [882, 234] width 53 height 14
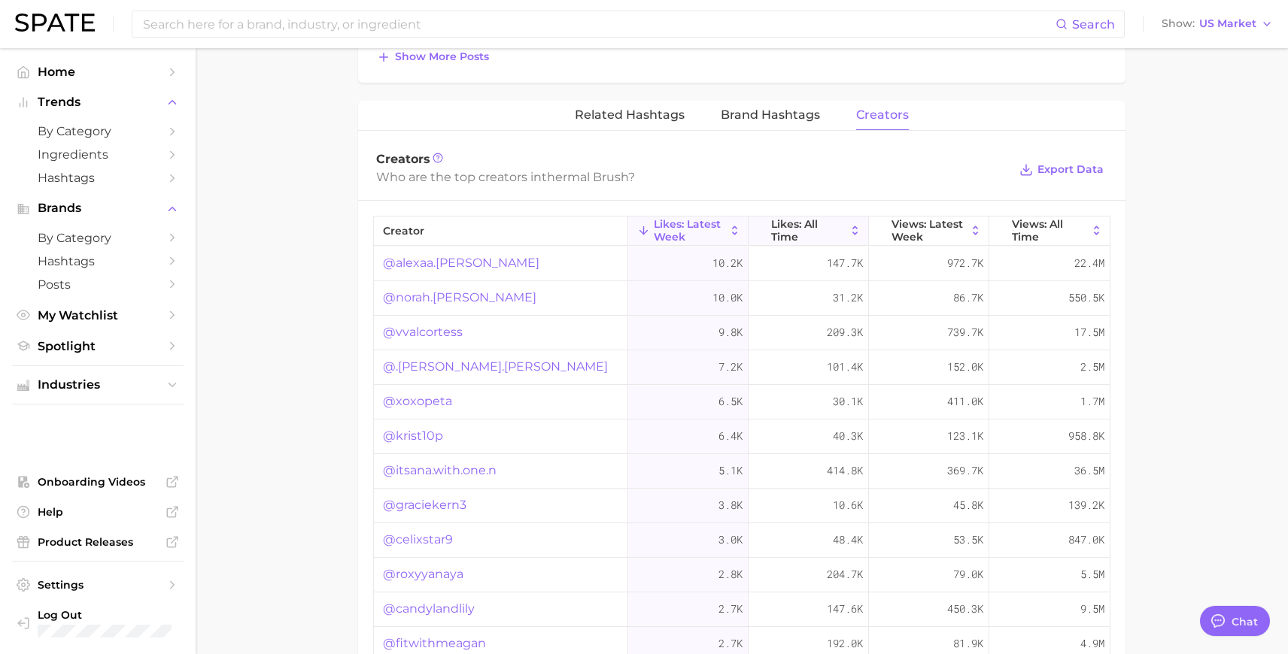
click at [819, 242] on button "Likes: All Time" at bounding box center [808, 231] width 120 height 29
